Goal: Task Accomplishment & Management: Use online tool/utility

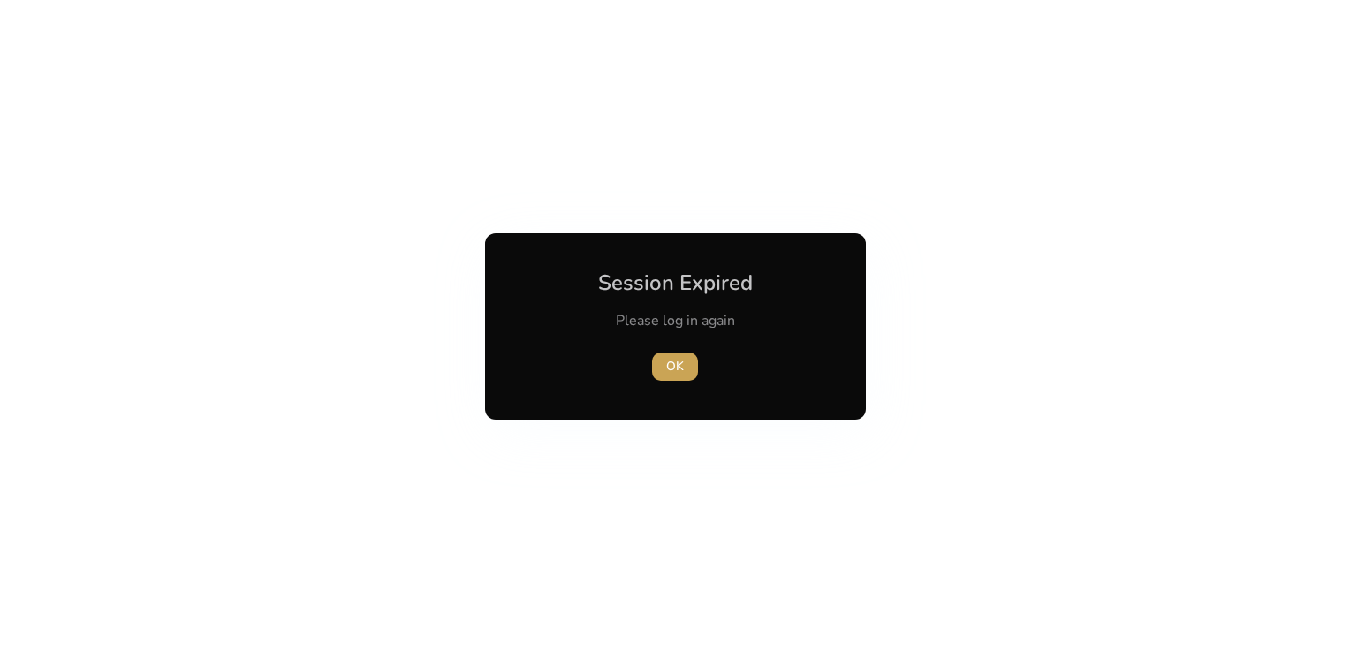
click at [674, 374] on span "OK" at bounding box center [675, 366] width 18 height 19
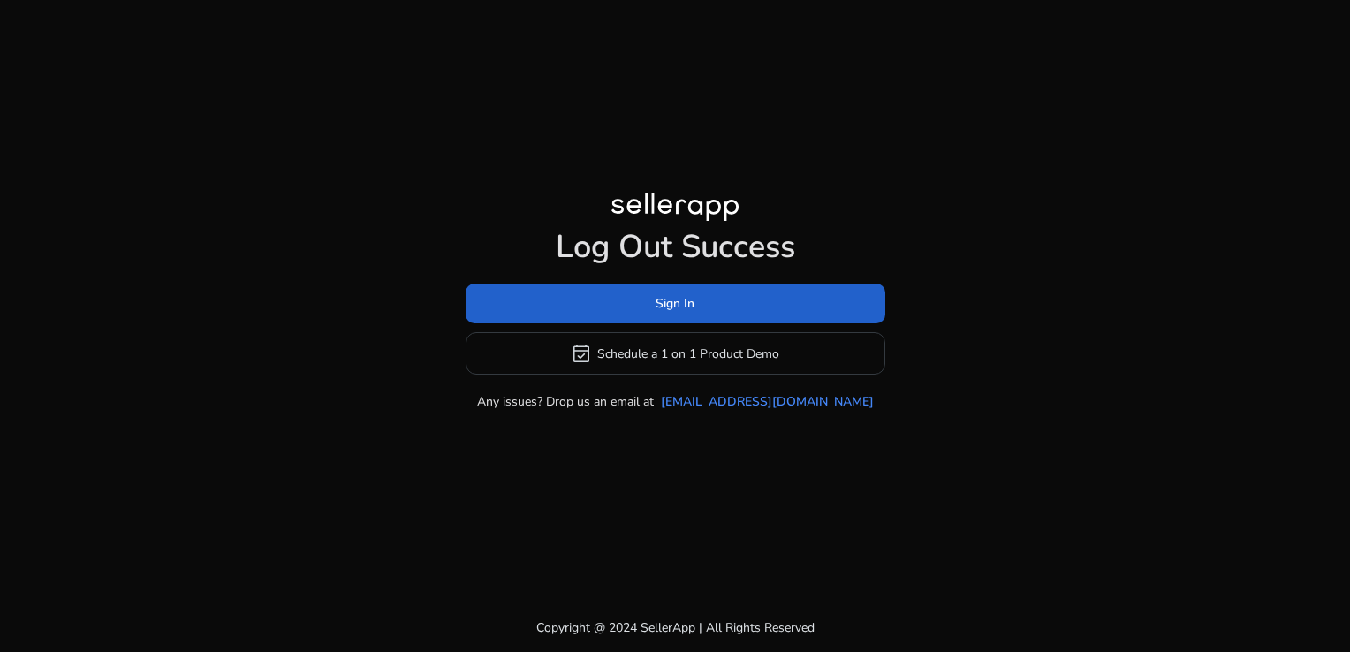
click at [583, 308] on span at bounding box center [675, 304] width 420 height 42
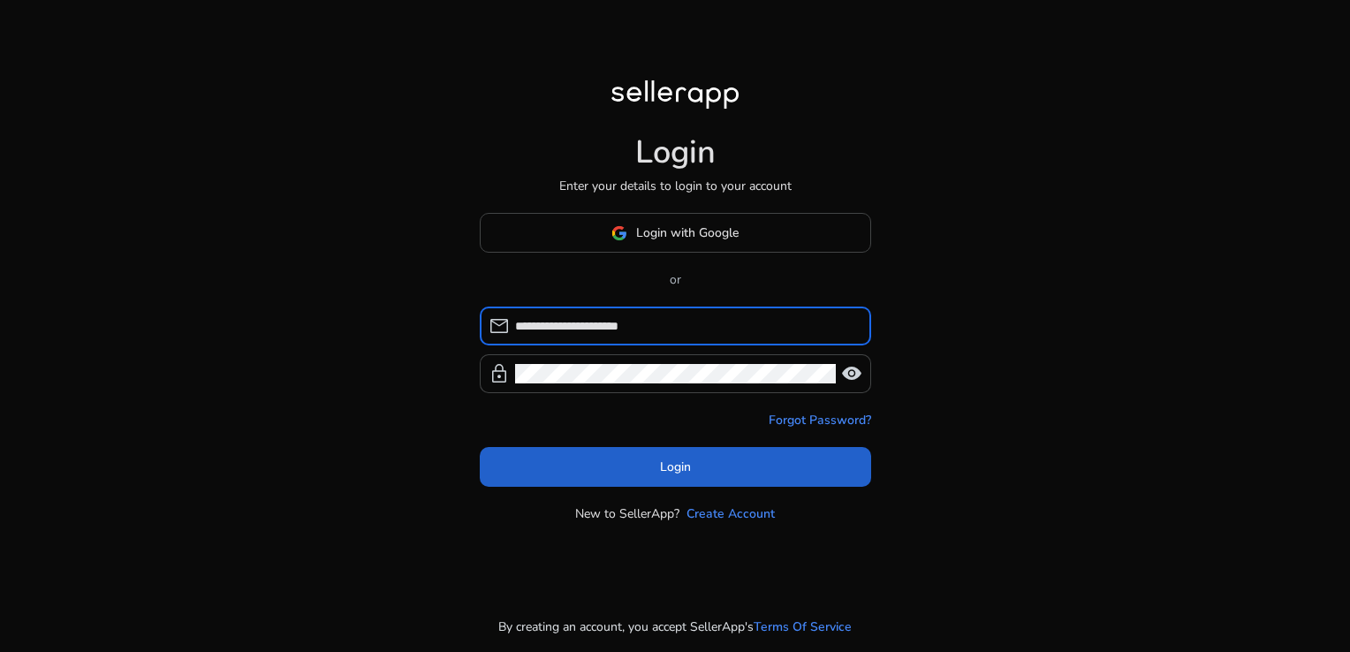
type input "**********"
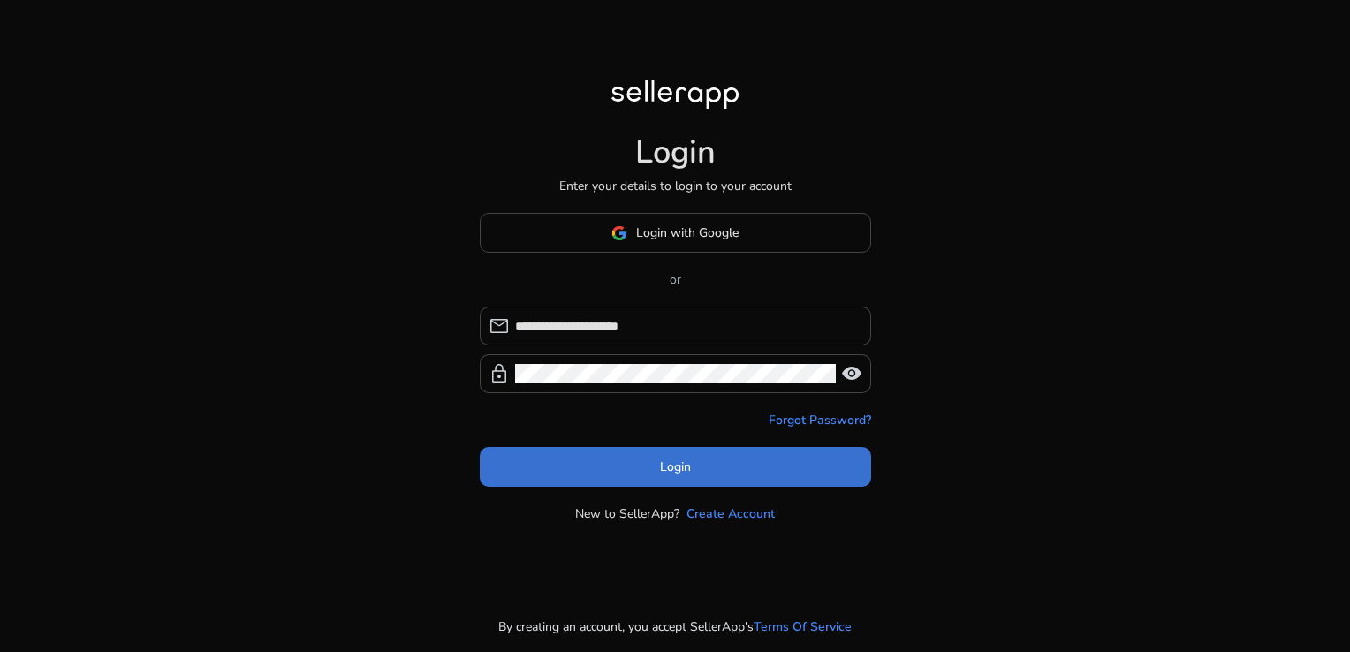
click at [676, 457] on span "Login" at bounding box center [675, 466] width 31 height 19
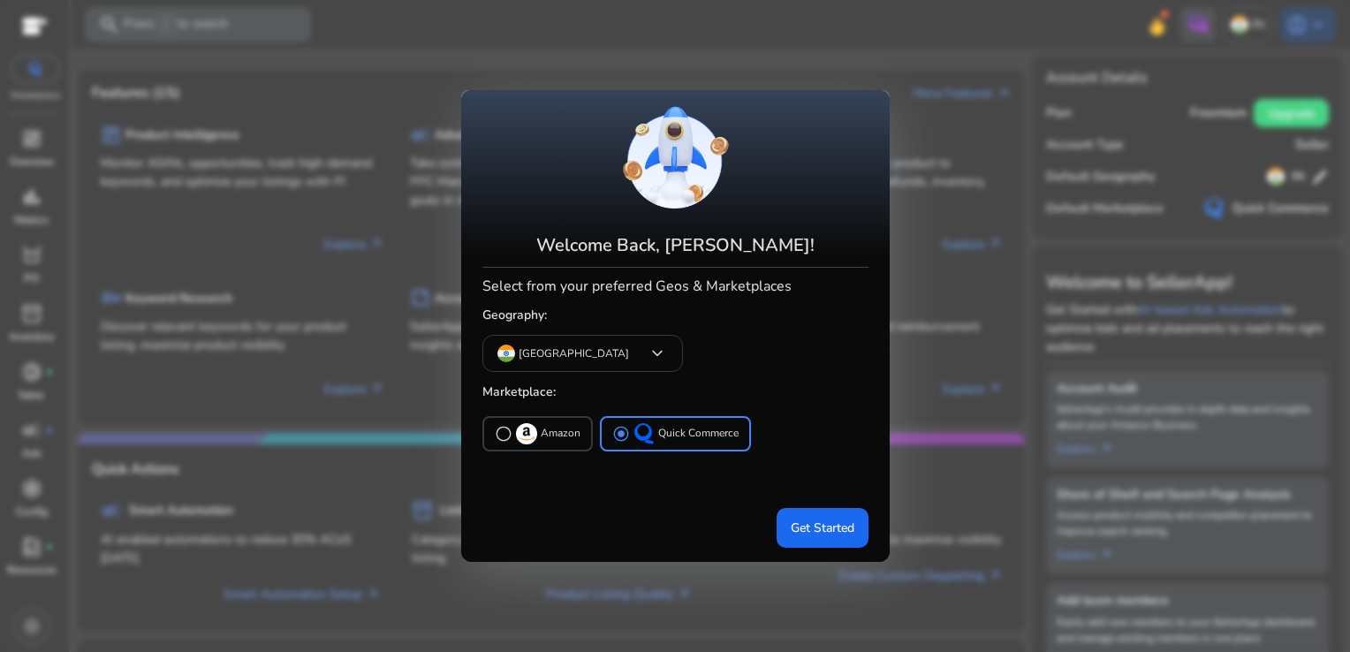
click at [816, 465] on div "radio_button_unchecked Amazon radio_button_checked Quick Commerce" at bounding box center [675, 456] width 386 height 88
click at [821, 529] on span "Get Started" at bounding box center [822, 527] width 64 height 19
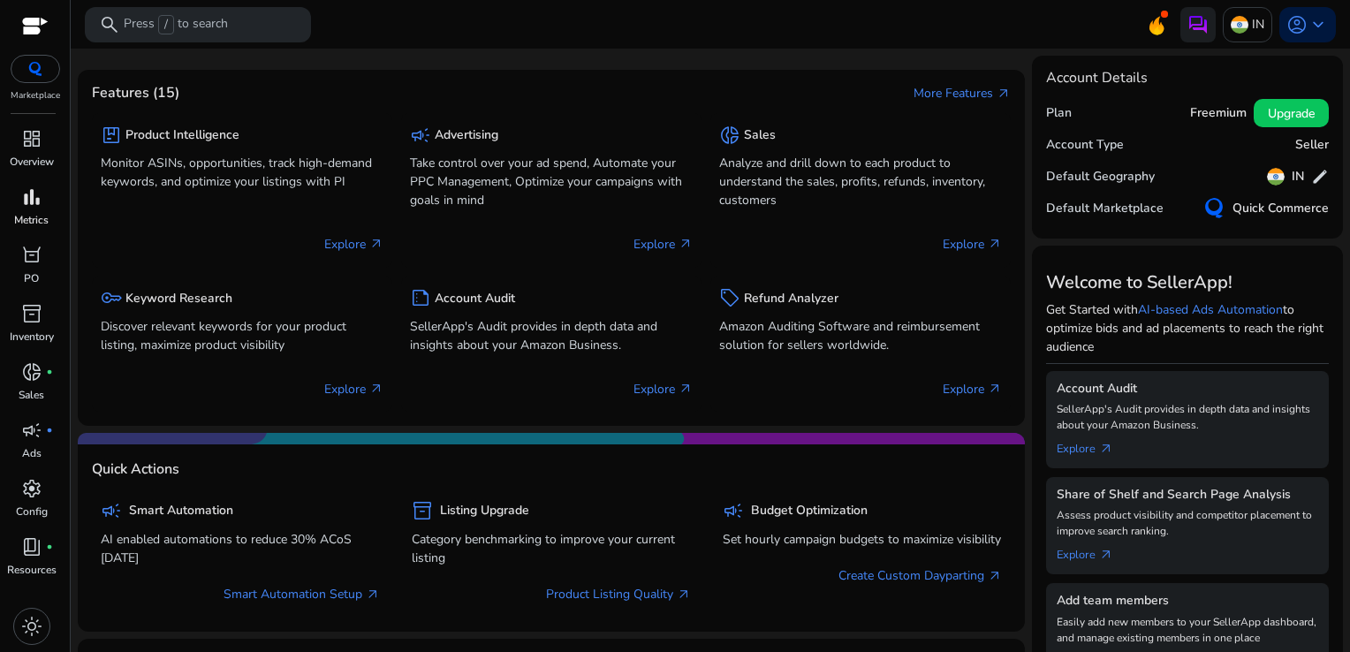
click at [35, 193] on span "bar_chart" at bounding box center [31, 196] width 21 height 21
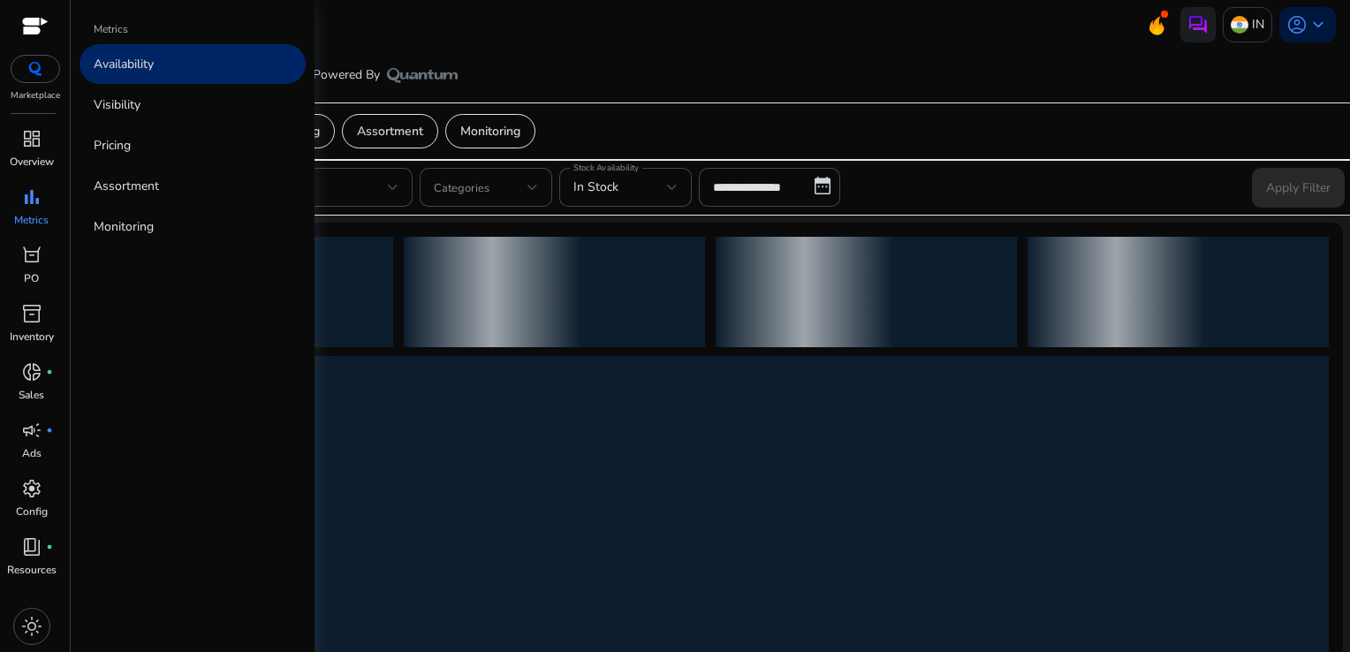
click at [166, 71] on link "Availability" at bounding box center [192, 64] width 226 height 40
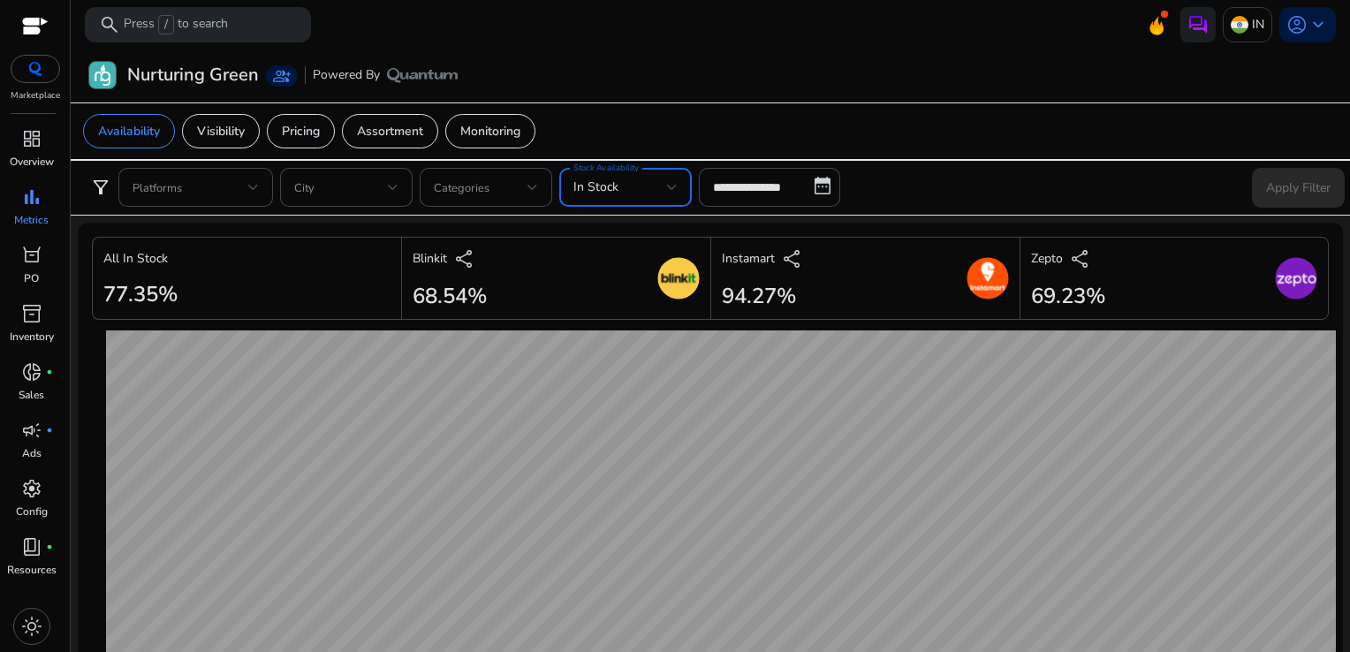
click at [615, 187] on span "In Stock" at bounding box center [595, 186] width 45 height 17
click at [616, 224] on span "In Stock" at bounding box center [610, 233] width 74 height 19
click at [737, 196] on input "**********" at bounding box center [769, 187] width 141 height 39
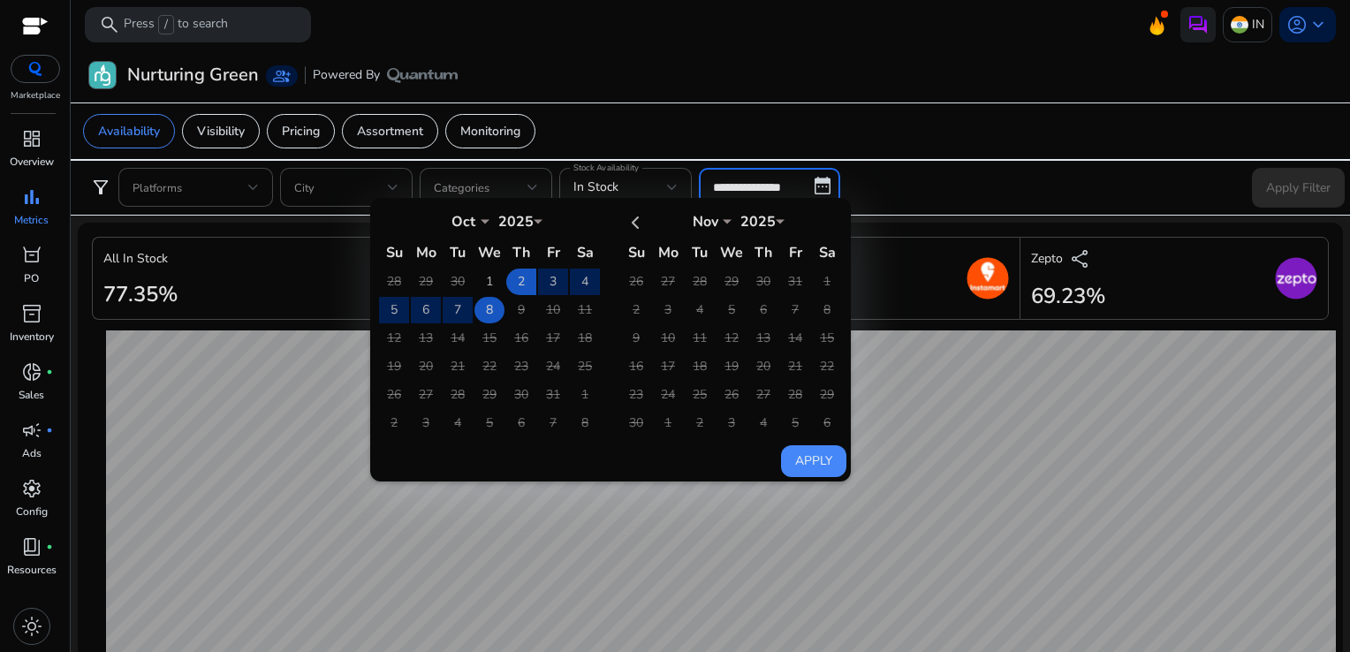
click at [481, 313] on td "8" at bounding box center [489, 310] width 30 height 26
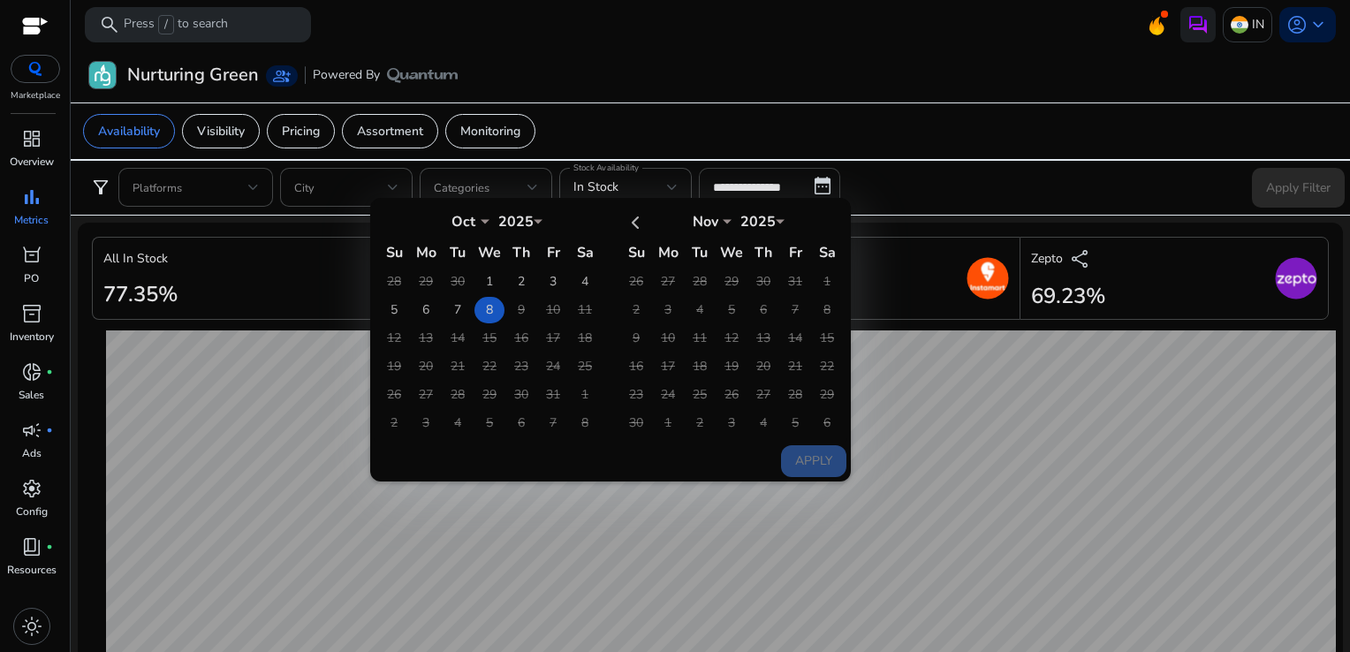
click at [481, 313] on td "8" at bounding box center [489, 310] width 30 height 26
click at [796, 462] on button "Apply" at bounding box center [813, 461] width 65 height 32
type input "**********"
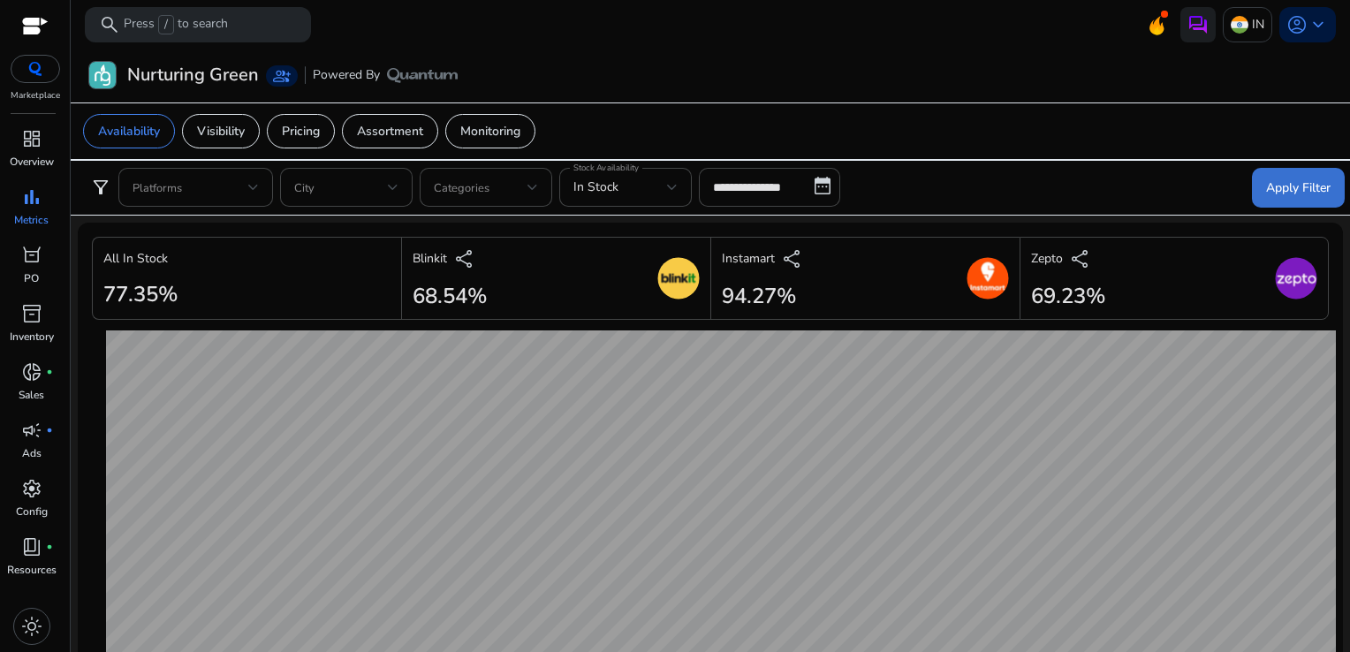
click at [1286, 194] on span "Apply Filter" at bounding box center [1298, 187] width 64 height 19
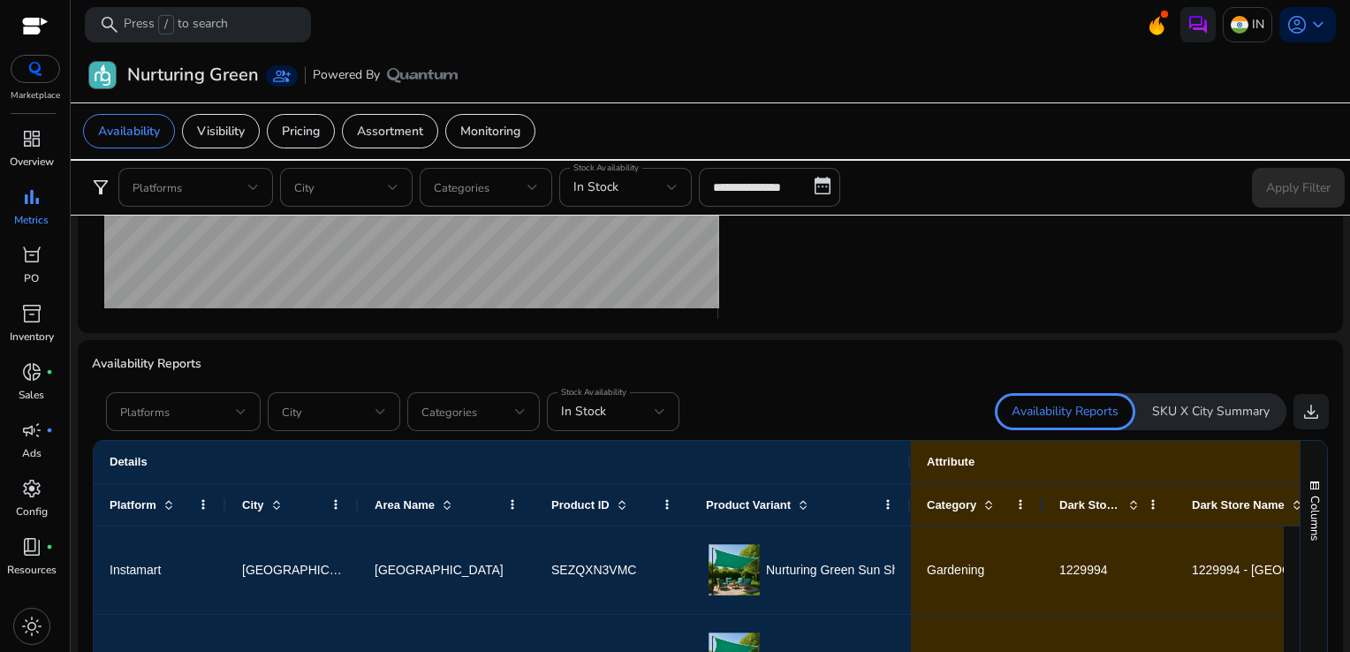
scroll to position [908, 0]
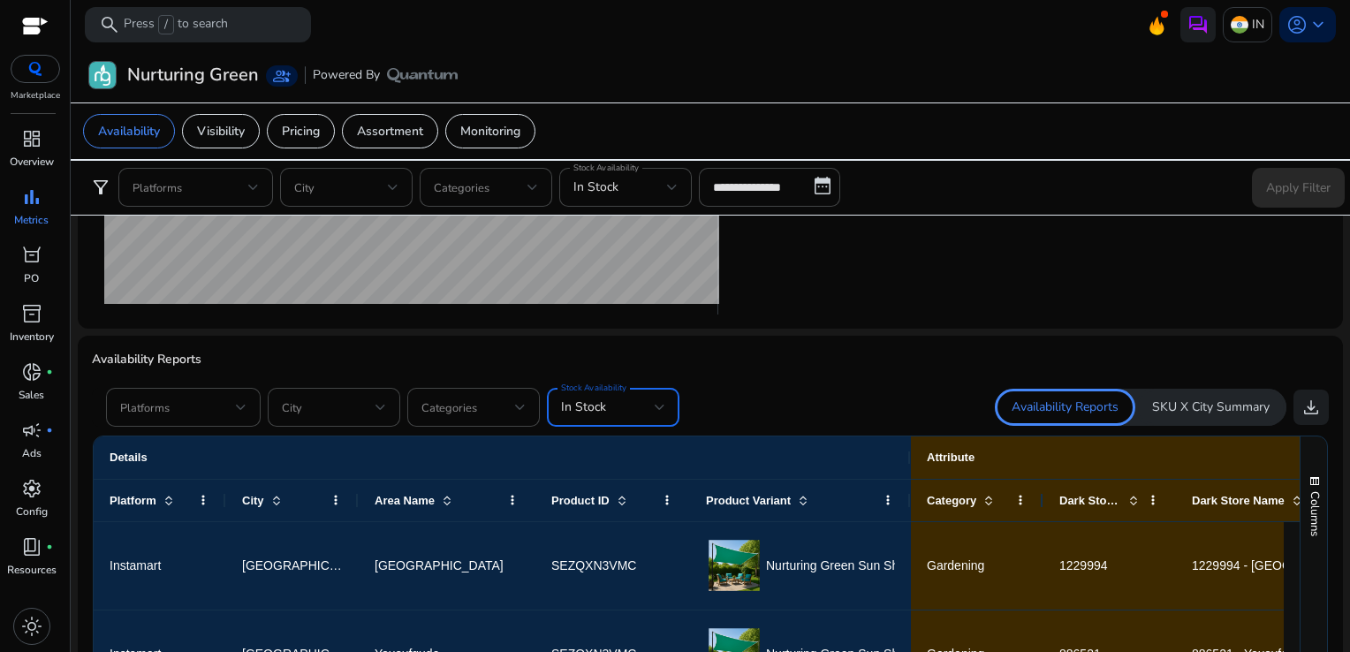
click at [586, 407] on span "In Stock" at bounding box center [583, 406] width 45 height 17
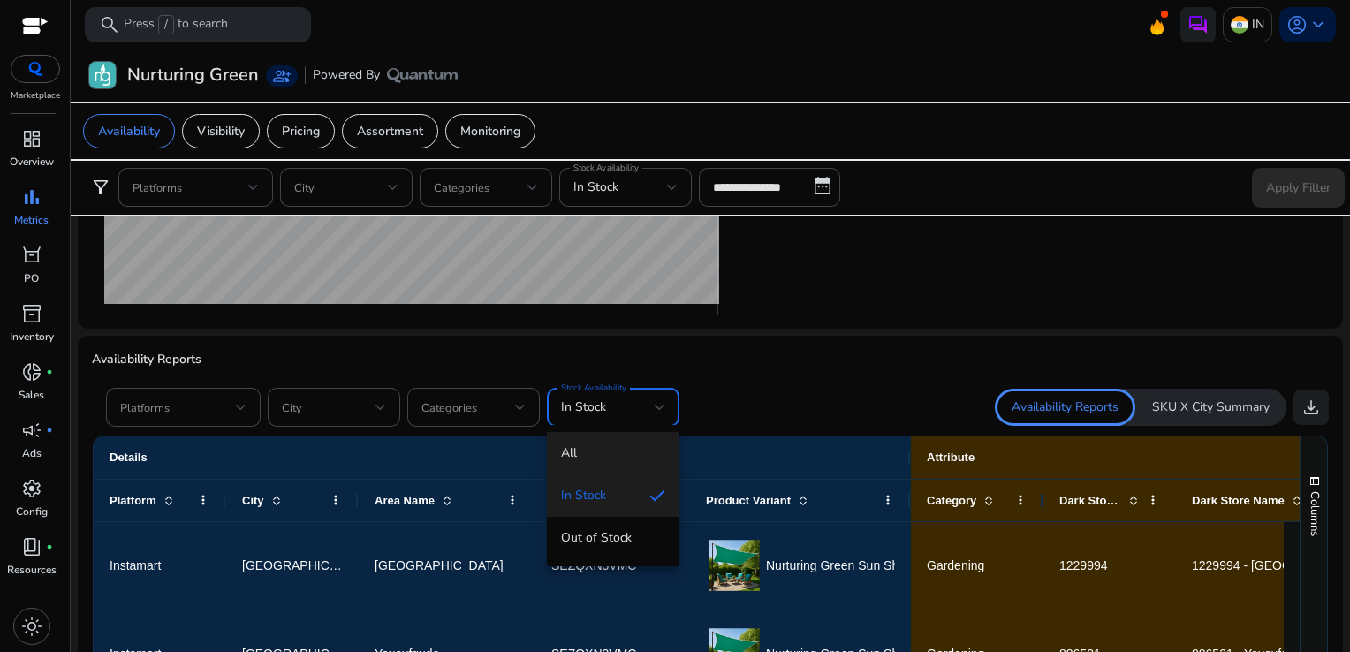
click at [576, 443] on span "All" at bounding box center [613, 452] width 104 height 19
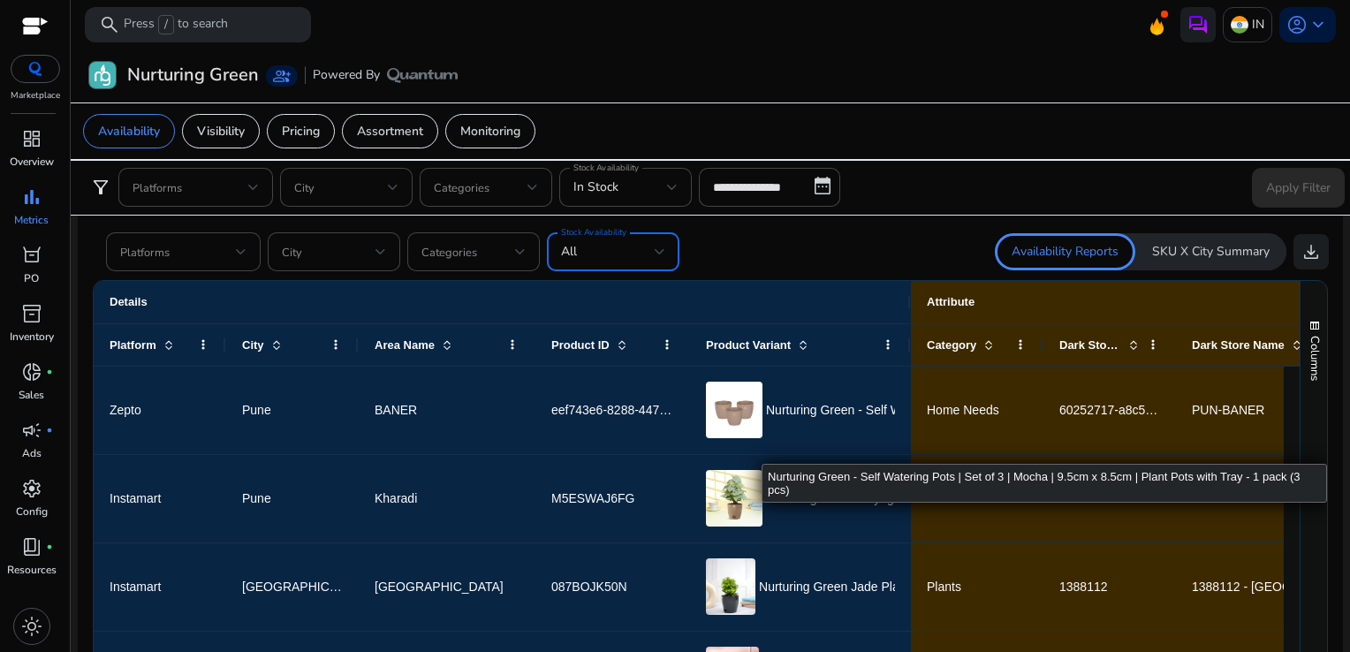
scroll to position [0, 0]
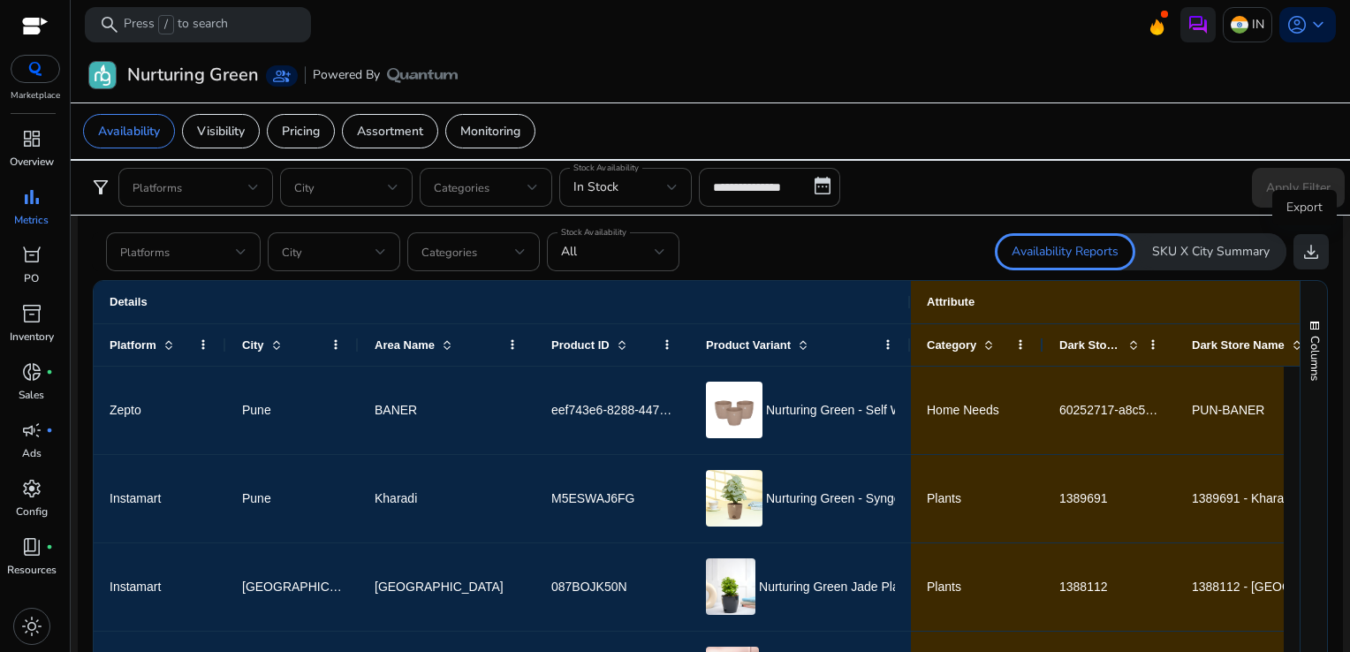
click at [1300, 242] on span "download" at bounding box center [1310, 251] width 21 height 21
